Goal: Transaction & Acquisition: Purchase product/service

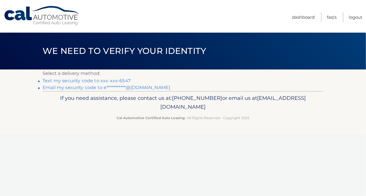
click at [67, 81] on link "Text my security code to xxx-xxx-6547" at bounding box center [87, 80] width 88 height 5
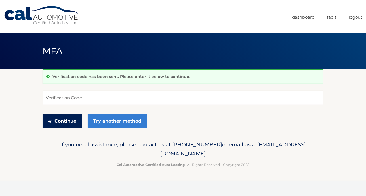
click at [59, 121] on button "Continue" at bounding box center [62, 121] width 39 height 14
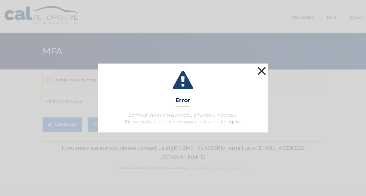
click at [261, 71] on button "×" at bounding box center [261, 70] width 11 height 11
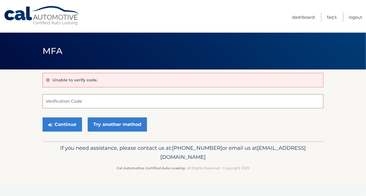
click at [56, 100] on input "Verification Code" at bounding box center [183, 101] width 281 height 14
type input "46999"
click at [54, 123] on button "Continue" at bounding box center [62, 124] width 39 height 14
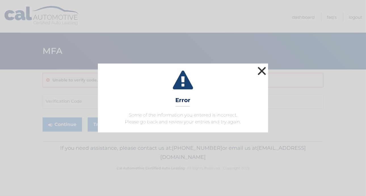
click at [260, 71] on button "×" at bounding box center [261, 70] width 11 height 11
click at [265, 71] on button "×" at bounding box center [261, 70] width 11 height 11
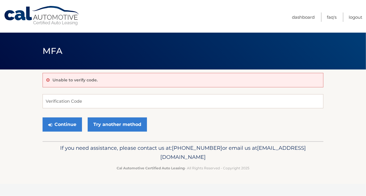
click at [261, 71] on div "Unable to verify code. Verification Code Continue Try another method" at bounding box center [183, 105] width 281 height 72
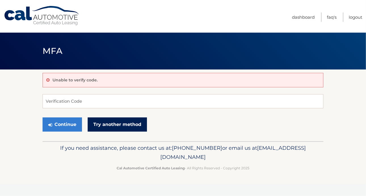
click at [109, 125] on link "Try another method" at bounding box center [117, 124] width 59 height 14
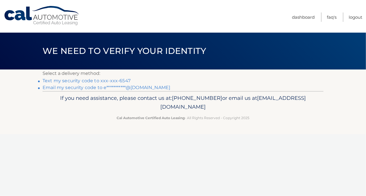
click at [86, 89] on link "**********" at bounding box center [107, 87] width 128 height 5
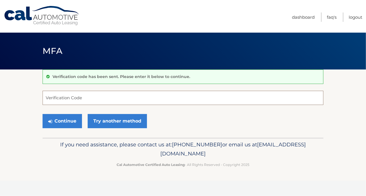
click at [50, 100] on input "Verification Code" at bounding box center [183, 98] width 281 height 14
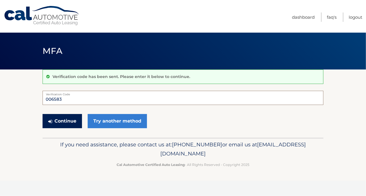
type input "006583"
click at [67, 119] on button "Continue" at bounding box center [62, 121] width 39 height 14
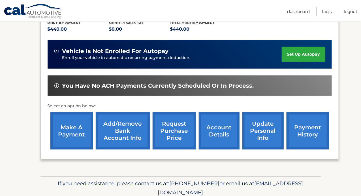
scroll to position [132, 0]
click at [72, 120] on link "make a payment" at bounding box center [71, 130] width 43 height 37
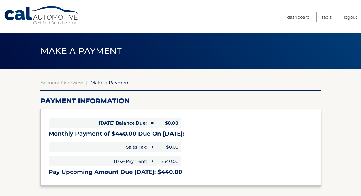
select select "YjYzYjI1ODgtMTQ3Ni00MTViLWE0YjItZjRjYzQ2NzE1OTVm"
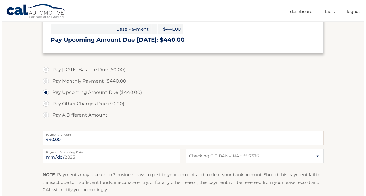
scroll to position [198, 0]
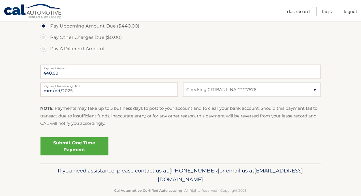
click at [61, 145] on link "Submit One Time Payment" at bounding box center [75, 146] width 68 height 18
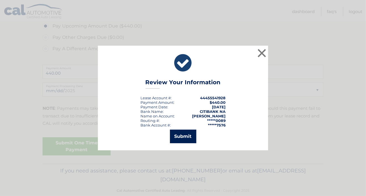
click at [181, 139] on button "Submit" at bounding box center [183, 137] width 26 height 14
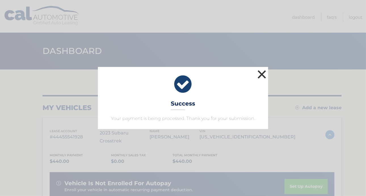
click at [263, 75] on button "×" at bounding box center [261, 74] width 11 height 11
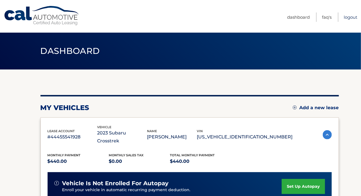
click at [350, 17] on link "Logout" at bounding box center [351, 16] width 14 height 9
